Goal: Transaction & Acquisition: Purchase product/service

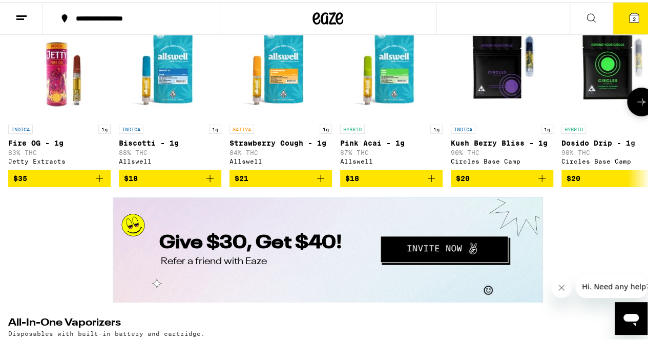
scroll to position [1501, 0]
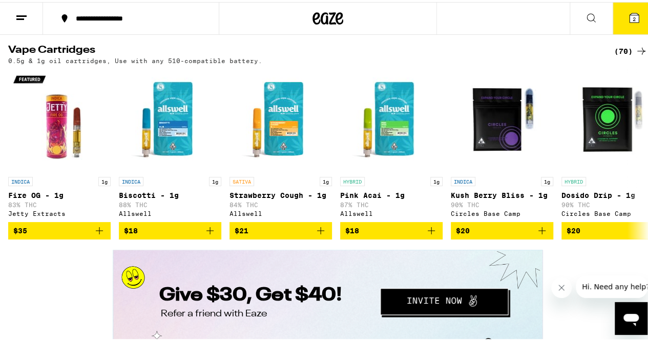
click at [145, 22] on button "**********" at bounding box center [131, 16] width 176 height 31
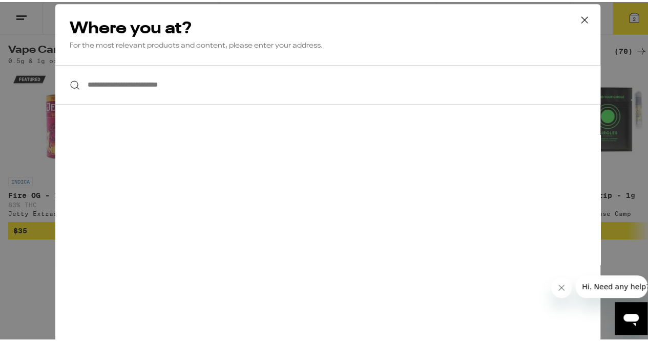
click at [166, 79] on input "**********" at bounding box center [327, 82] width 545 height 39
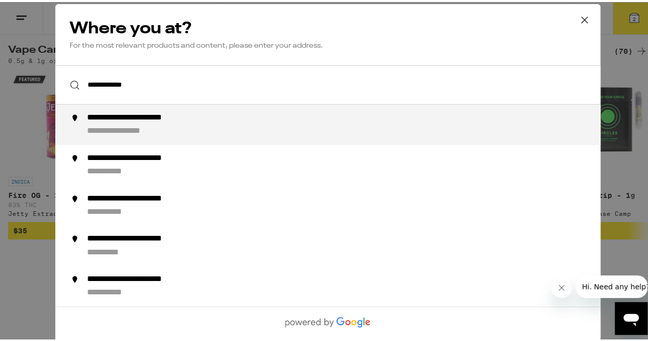
click at [157, 117] on div "**********" at bounding box center [150, 116] width 127 height 11
type input "**********"
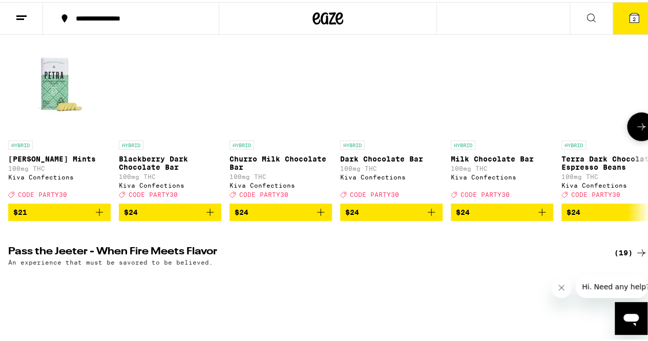
scroll to position [381, 0]
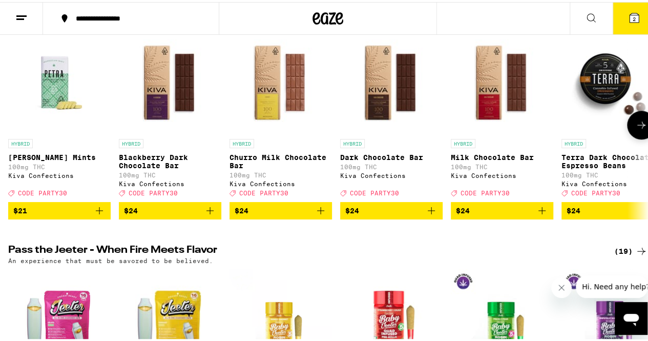
click at [52, 97] on img "Open page for Petra Moroccan Mints from Kiva Confections" at bounding box center [59, 80] width 102 height 102
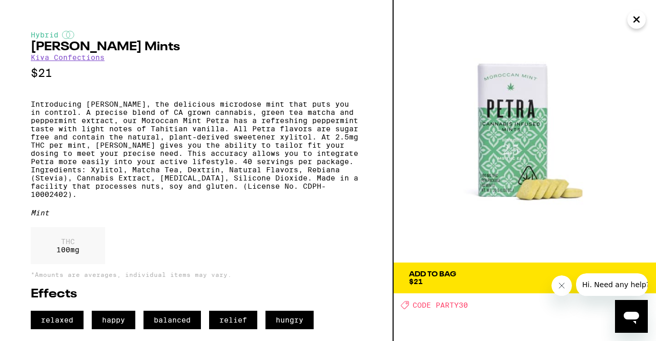
click at [498, 279] on span "Add To Bag $21" at bounding box center [524, 277] width 231 height 14
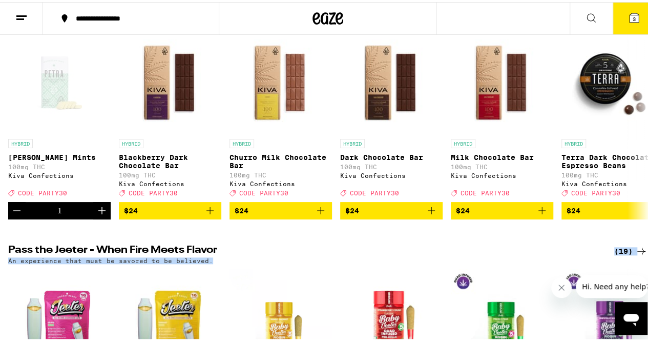
drag, startPoint x: 498, startPoint y: 279, endPoint x: 408, endPoint y: 205, distance: 116.5
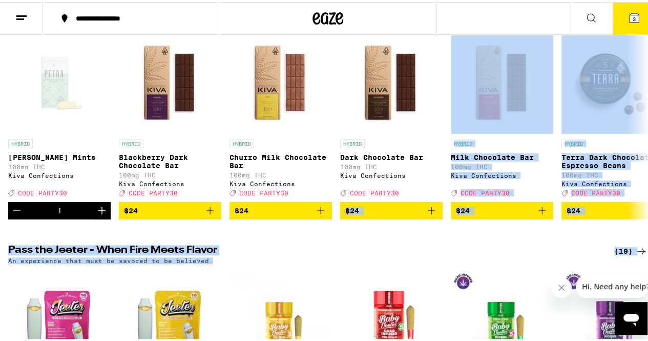
click at [419, 255] on h2 "Pass the Jeeter - When Fire Meets Flavor" at bounding box center [302, 249] width 589 height 12
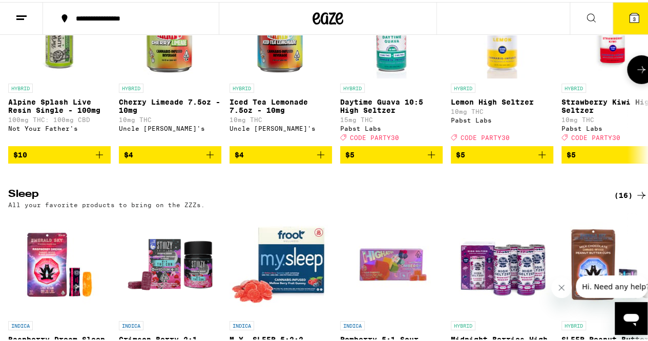
scroll to position [3535, 0]
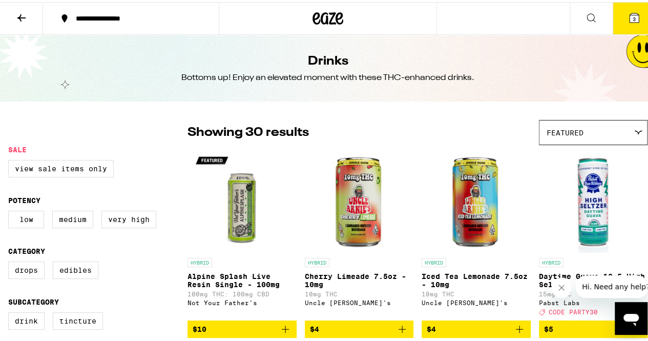
click at [24, 17] on icon at bounding box center [21, 16] width 12 height 12
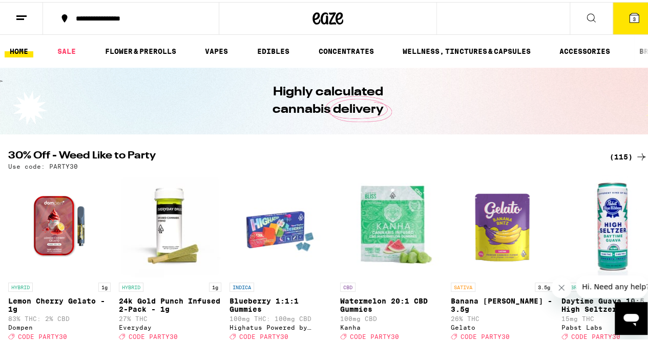
click at [581, 22] on button at bounding box center [591, 17] width 43 height 32
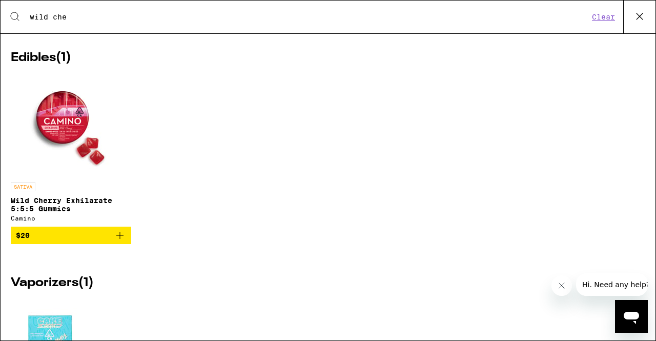
scroll to position [245, 0]
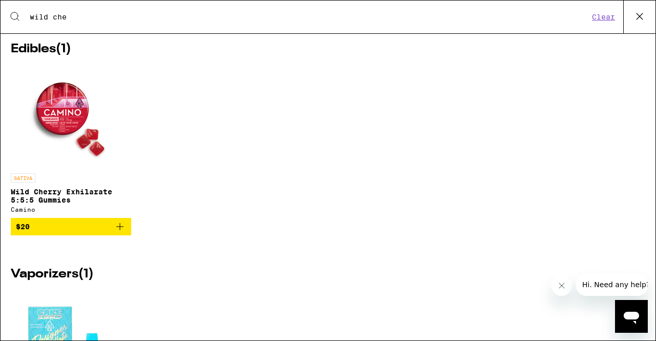
type input "wild che"
click at [59, 233] on span "$20" at bounding box center [71, 226] width 110 height 12
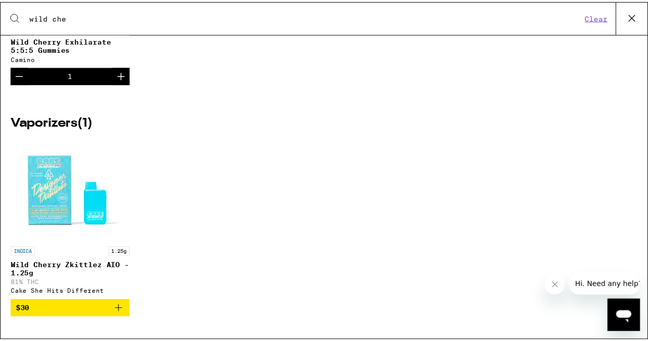
scroll to position [412, 0]
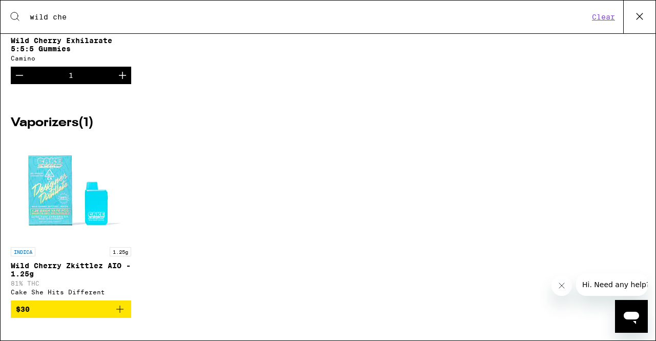
click at [641, 16] on icon at bounding box center [638, 16] width 15 height 15
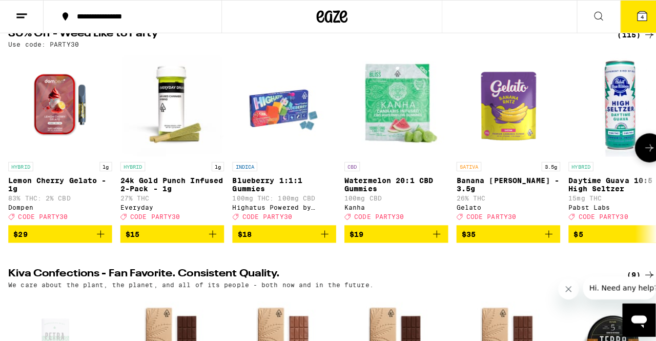
scroll to position [121, 0]
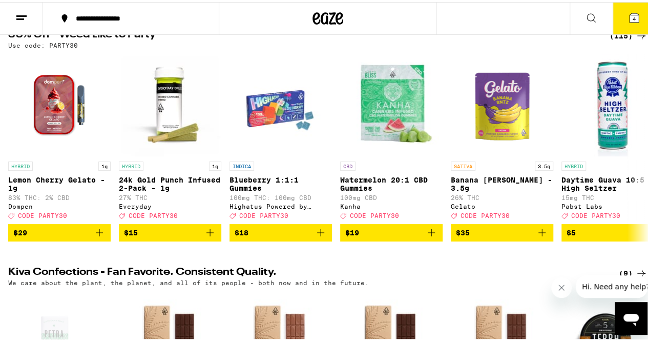
click at [629, 13] on icon at bounding box center [633, 15] width 9 height 9
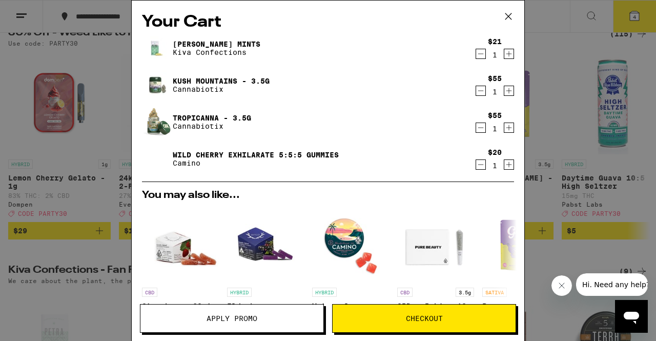
click at [476, 93] on icon "Decrement" at bounding box center [480, 91] width 9 height 12
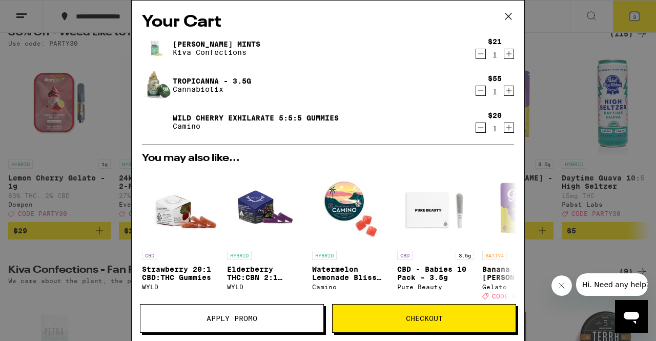
click at [476, 93] on icon "Decrement" at bounding box center [480, 91] width 9 height 12
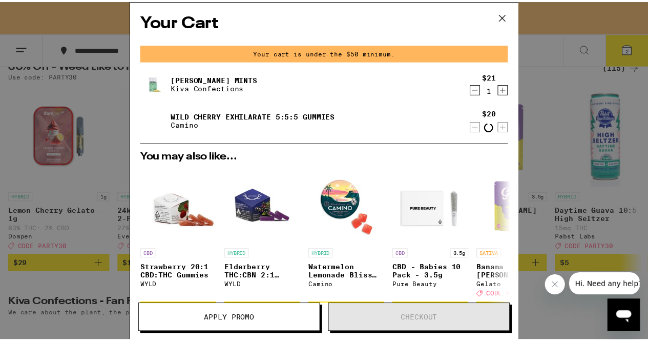
scroll to position [154, 0]
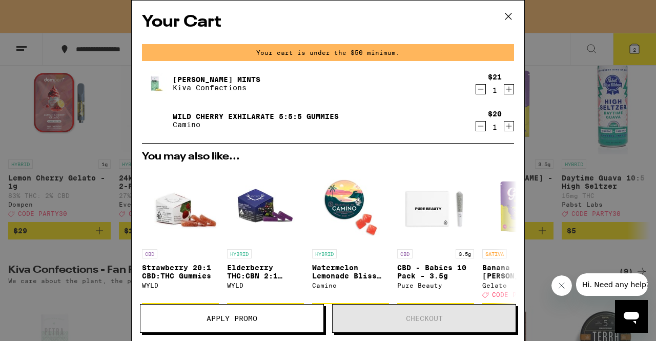
click at [508, 17] on icon at bounding box center [507, 16] width 15 height 15
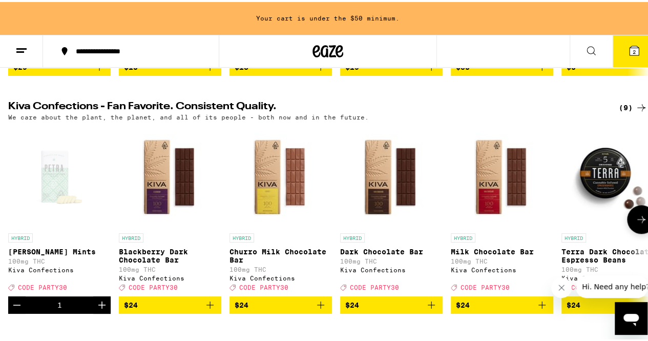
scroll to position [318, 0]
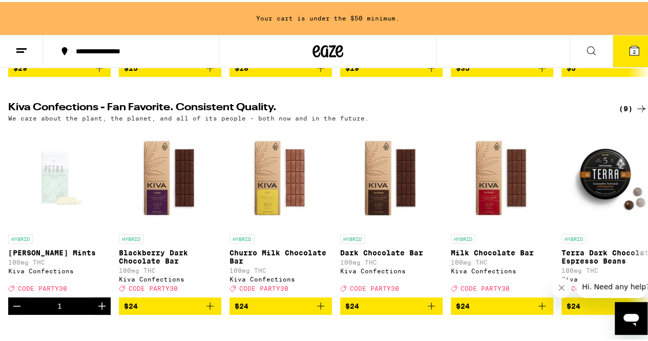
click at [635, 113] on icon at bounding box center [641, 106] width 12 height 12
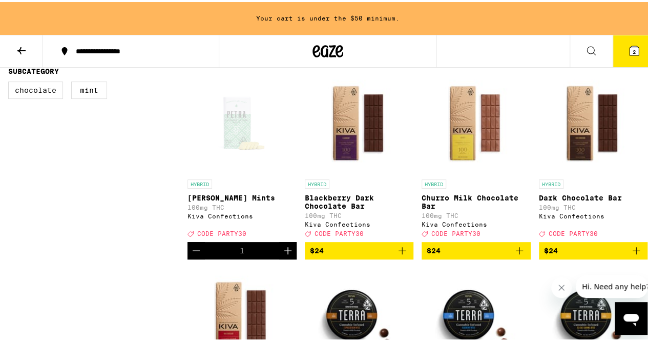
scroll to position [25, 0]
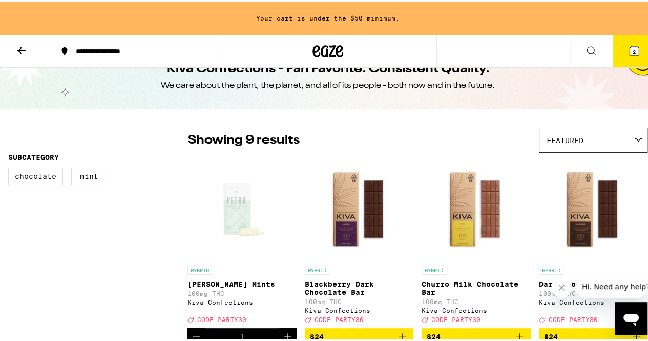
click at [585, 52] on icon at bounding box center [591, 49] width 12 height 12
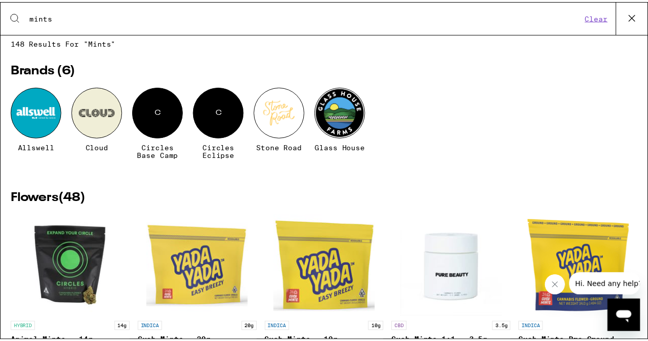
scroll to position [0, 0]
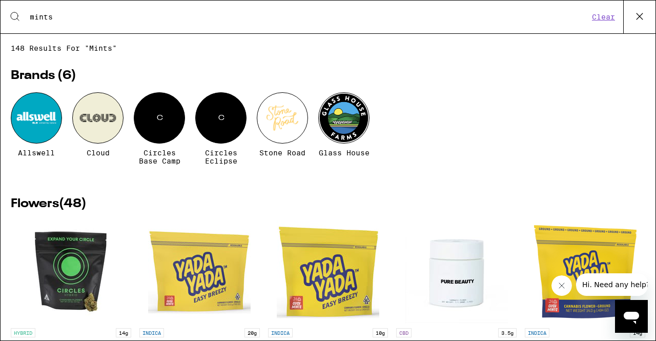
type input "mints"
click at [639, 14] on icon at bounding box center [638, 16] width 15 height 15
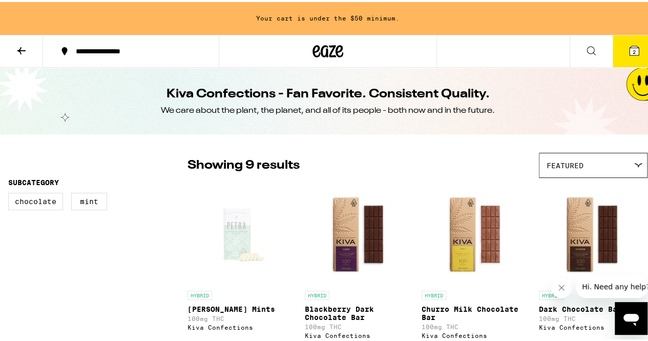
click at [14, 47] on button at bounding box center [21, 49] width 43 height 32
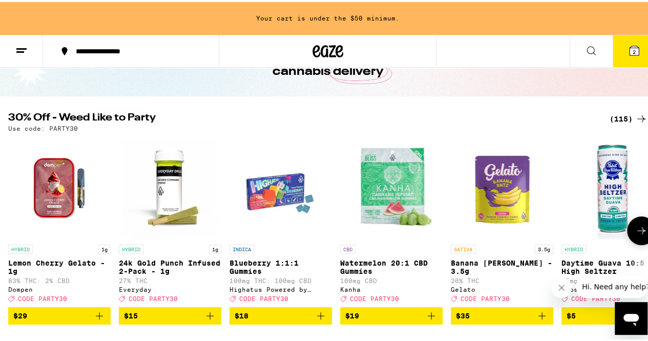
scroll to position [71, 0]
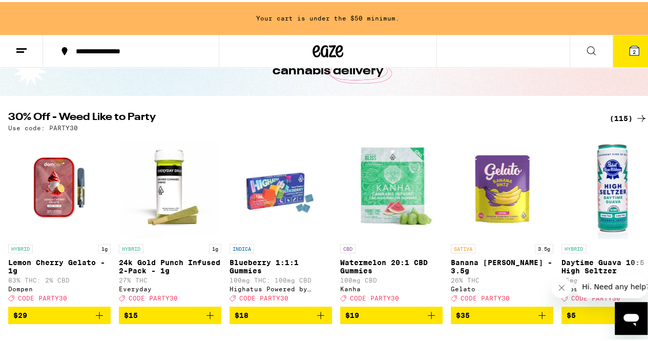
click at [618, 116] on div "(115)" at bounding box center [628, 116] width 38 height 12
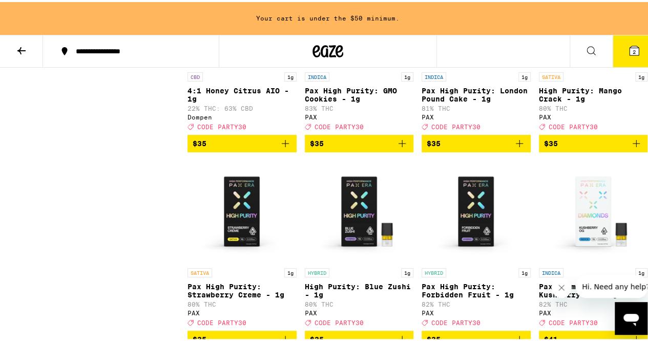
scroll to position [4492, 0]
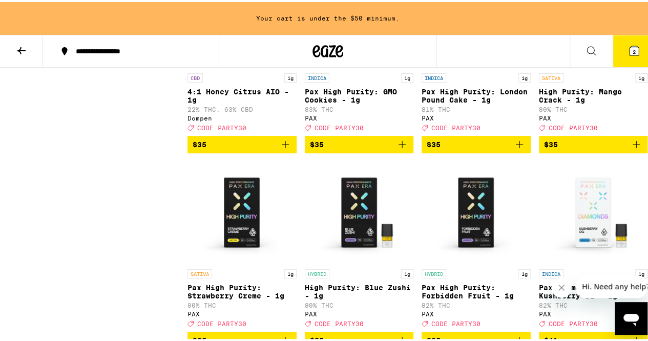
click at [224, 149] on span "$35" at bounding box center [242, 142] width 99 height 12
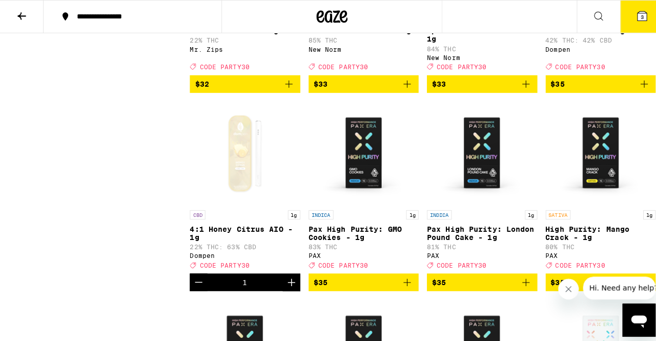
scroll to position [4323, 0]
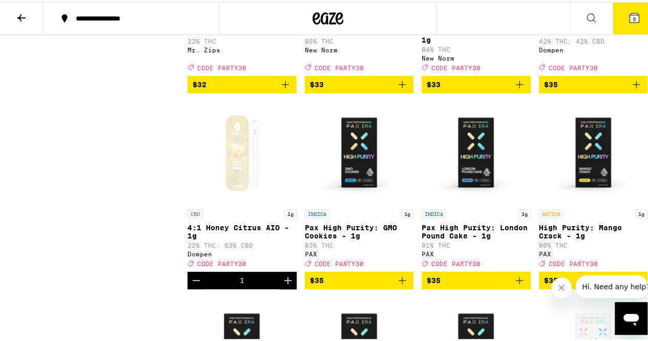
click at [592, 89] on span "$35" at bounding box center [593, 82] width 99 height 12
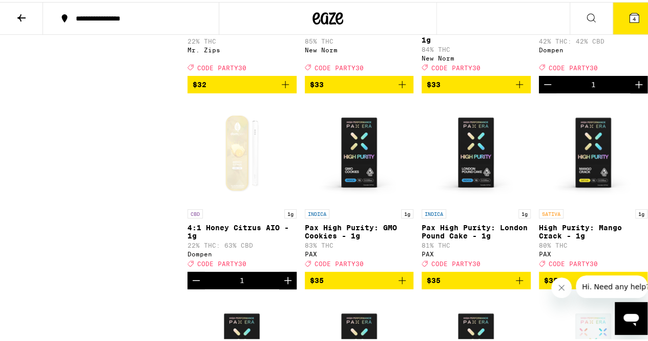
click at [633, 14] on span "4" at bounding box center [634, 17] width 3 height 6
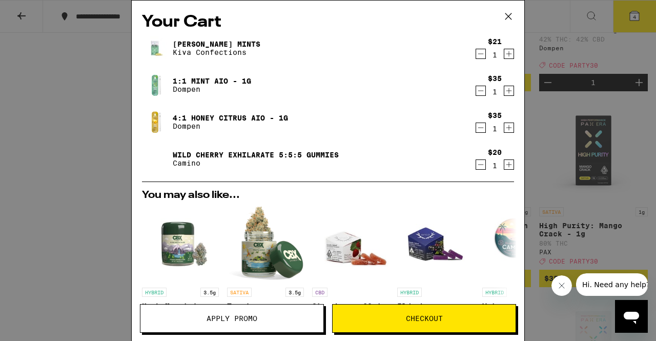
click at [476, 130] on icon "Decrement" at bounding box center [480, 127] width 9 height 12
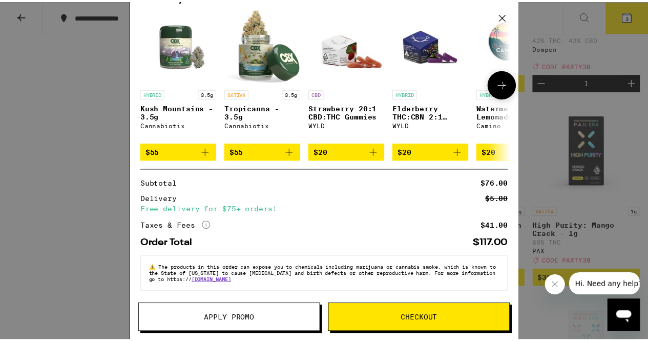
scroll to position [169, 0]
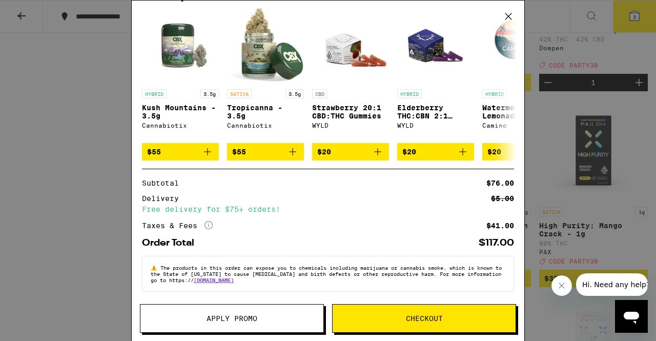
click at [283, 313] on button "Apply Promo" at bounding box center [232, 318] width 184 height 29
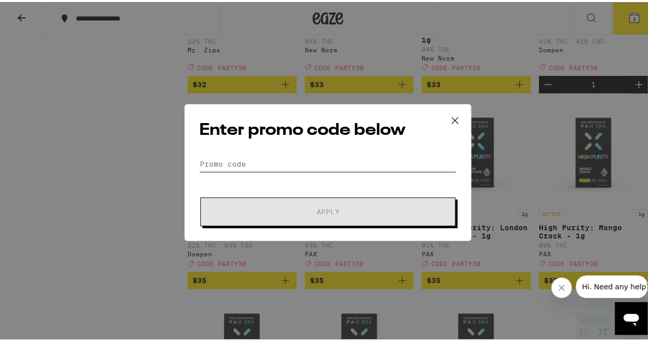
click at [273, 160] on input "Promo Code" at bounding box center [327, 161] width 257 height 15
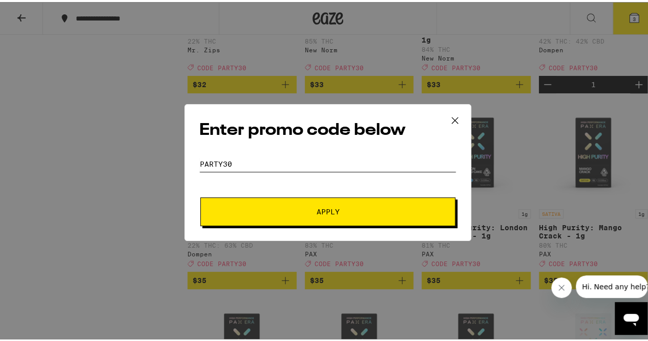
type input "PARTY30"
click at [317, 213] on span "Apply" at bounding box center [328, 209] width 23 height 7
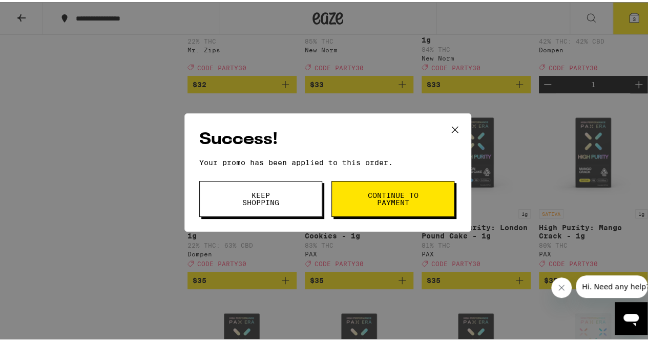
click at [362, 196] on button "Continue to payment" at bounding box center [392, 197] width 123 height 36
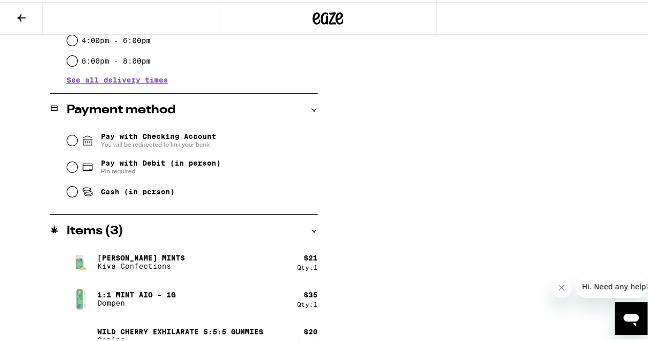
scroll to position [384, 0]
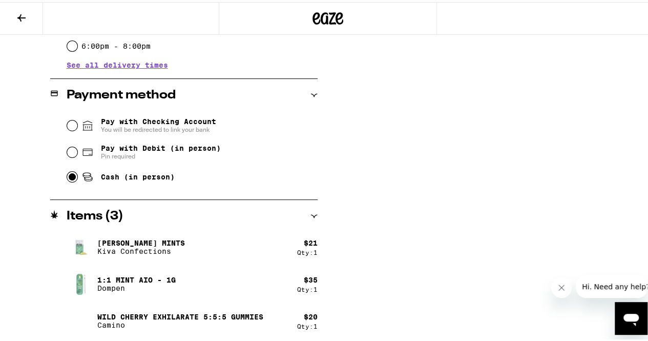
click at [68, 180] on input "Cash (in person)" at bounding box center [72, 175] width 10 height 10
radio input "true"
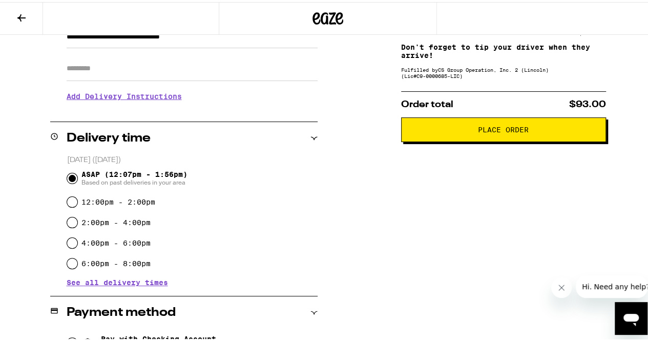
scroll to position [157, 0]
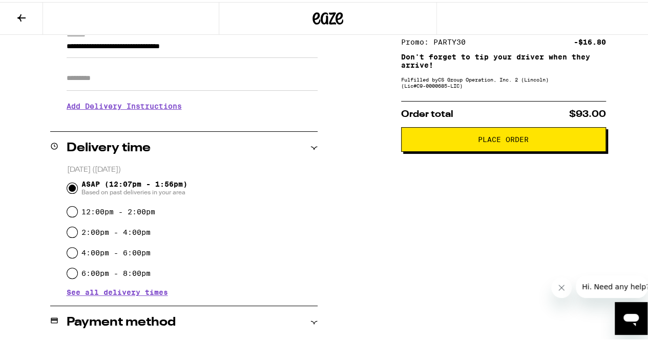
click at [488, 139] on span "Place Order" at bounding box center [503, 137] width 51 height 7
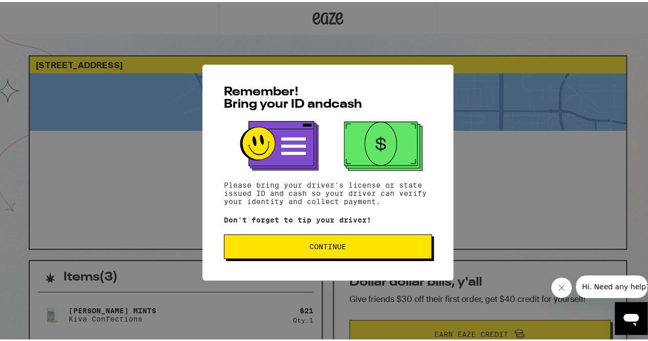
click at [317, 246] on span "Continue" at bounding box center [327, 244] width 37 height 7
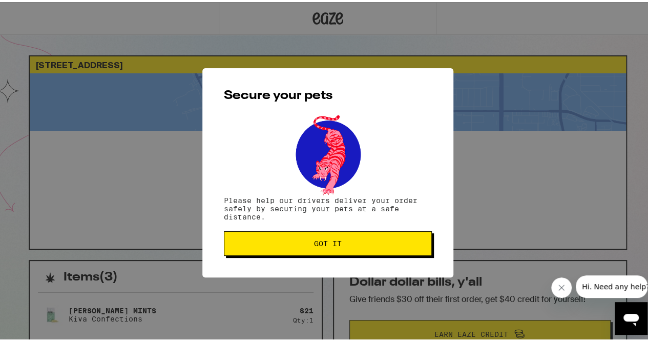
click at [317, 245] on span "Got it" at bounding box center [328, 241] width 28 height 7
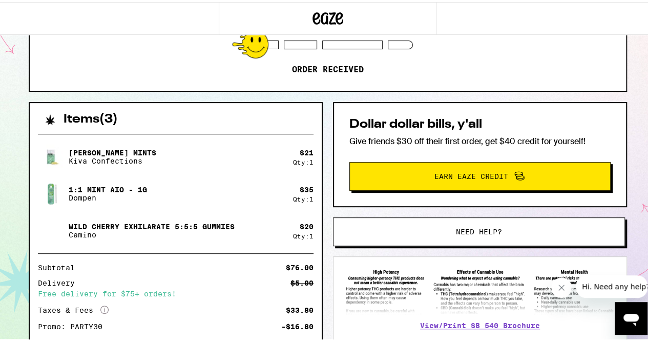
scroll to position [226, 0]
